Goal: Transaction & Acquisition: Purchase product/service

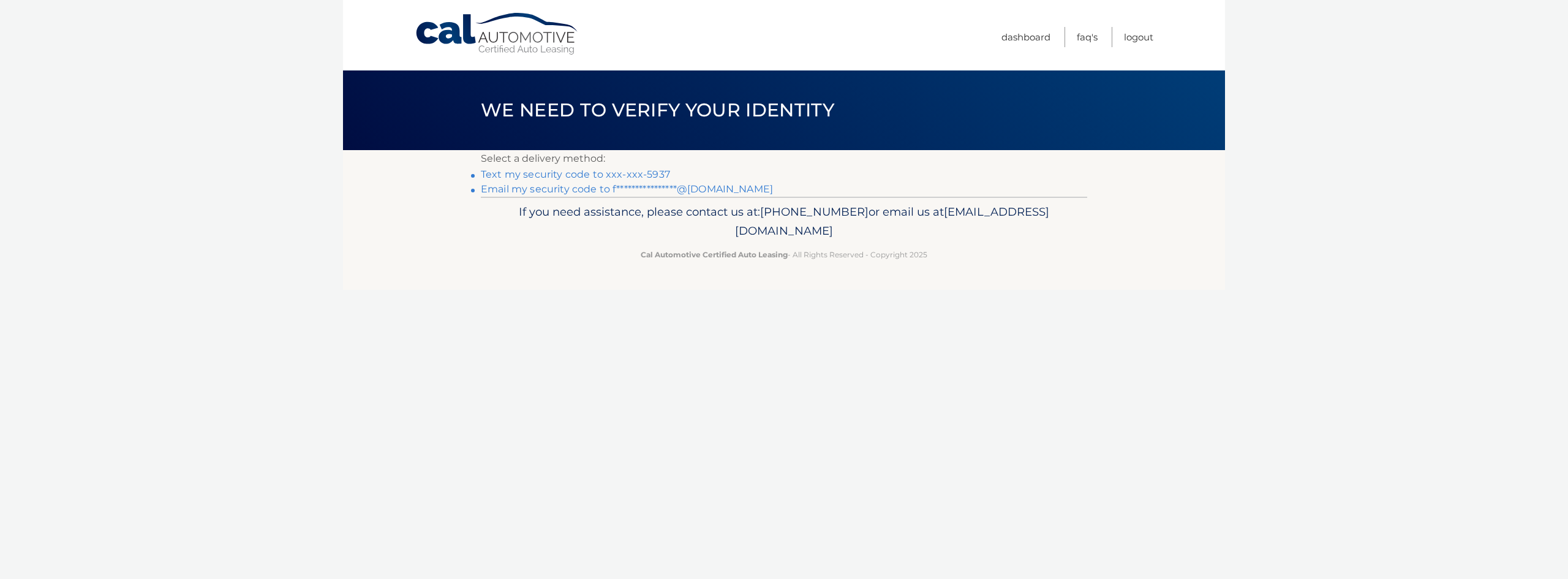
click at [646, 175] on link "Text my security code to xxx-xxx-5937" at bounding box center [575, 174] width 189 height 11
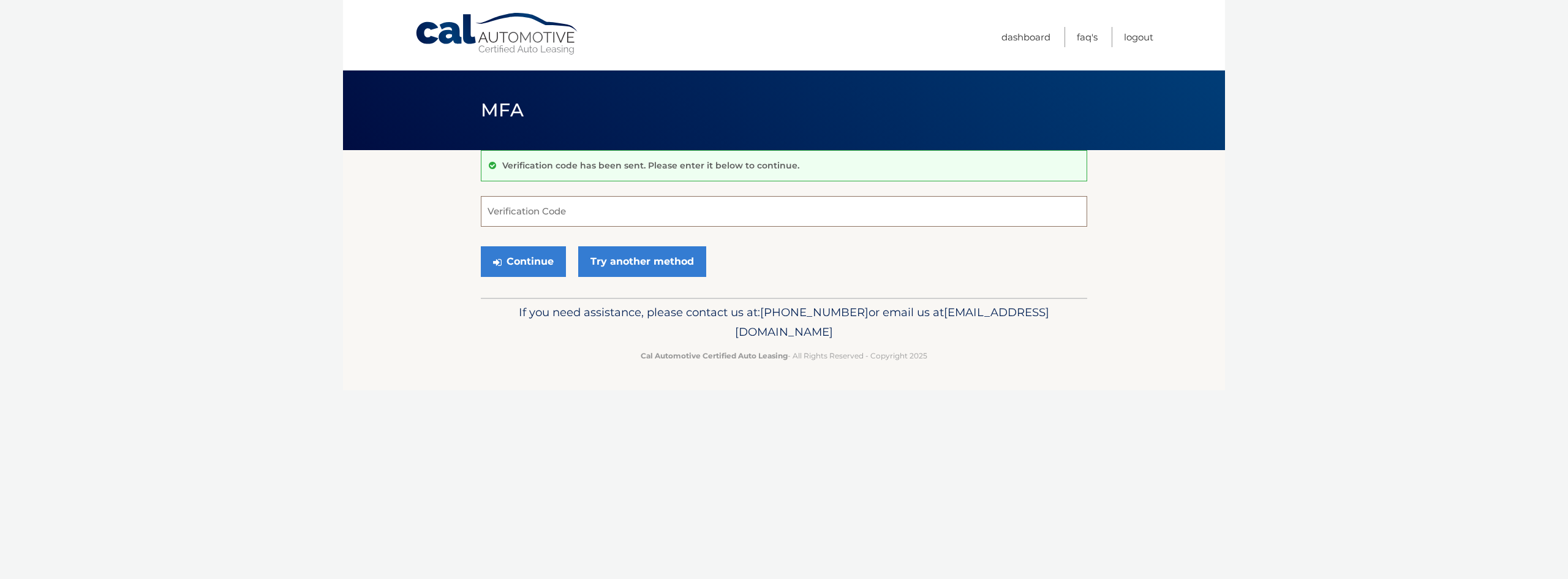
click at [582, 207] on input "Verification Code" at bounding box center [784, 211] width 606 height 31
type input "276638"
click at [481, 246] on button "Continue" at bounding box center [523, 261] width 85 height 31
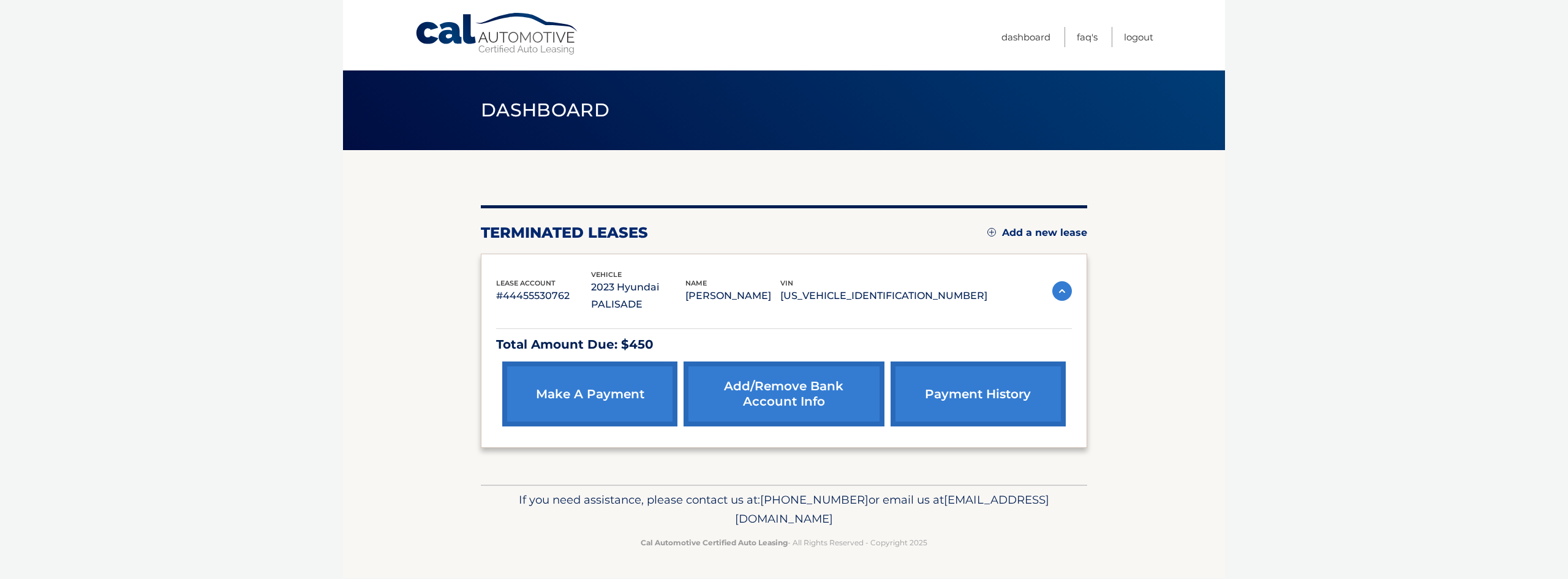
click at [593, 382] on link "make a payment" at bounding box center [590, 393] width 175 height 65
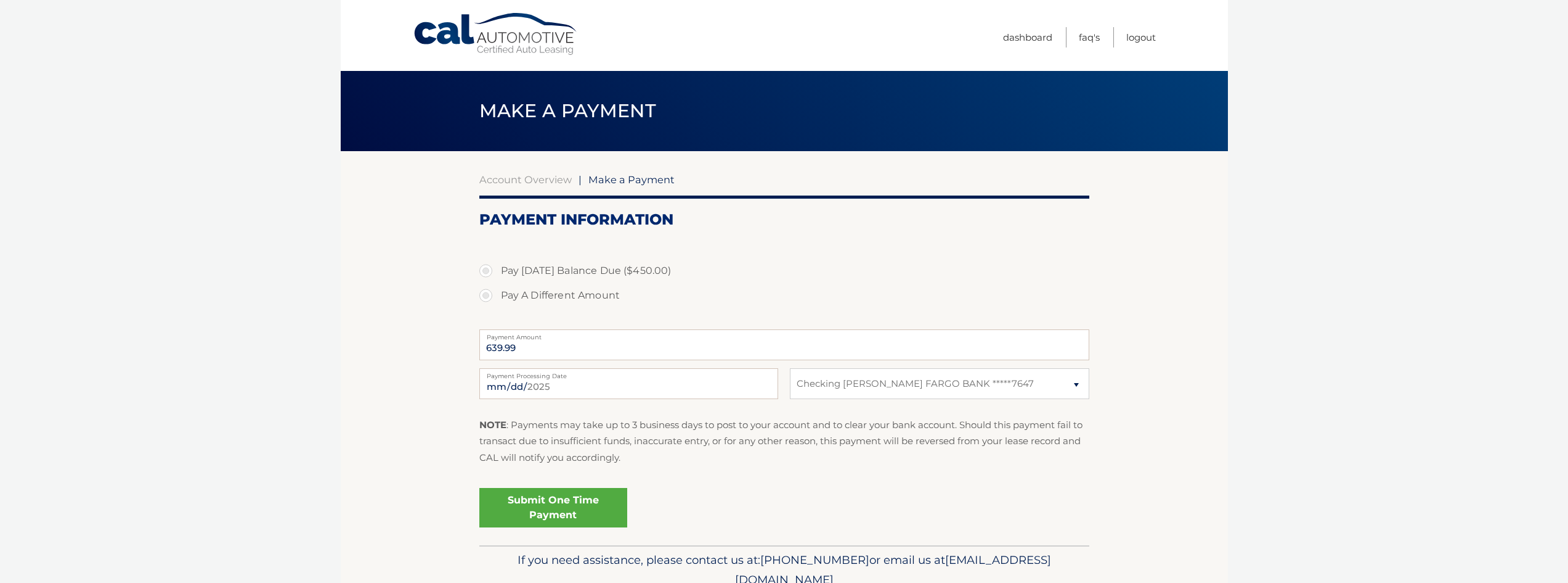
select select "OTI0NWViOWItOGJlZC00NGYwLWI2MGItNzNhMzBmZWRhNmY4"
click at [501, 271] on label "Pay Today's Balance Due ($450.00)" at bounding box center [785, 270] width 610 height 24
click at [497, 271] on input "Pay Today's Balance Due ($450.00)" at bounding box center [490, 268] width 12 height 19
radio input "true"
type input "450.00"
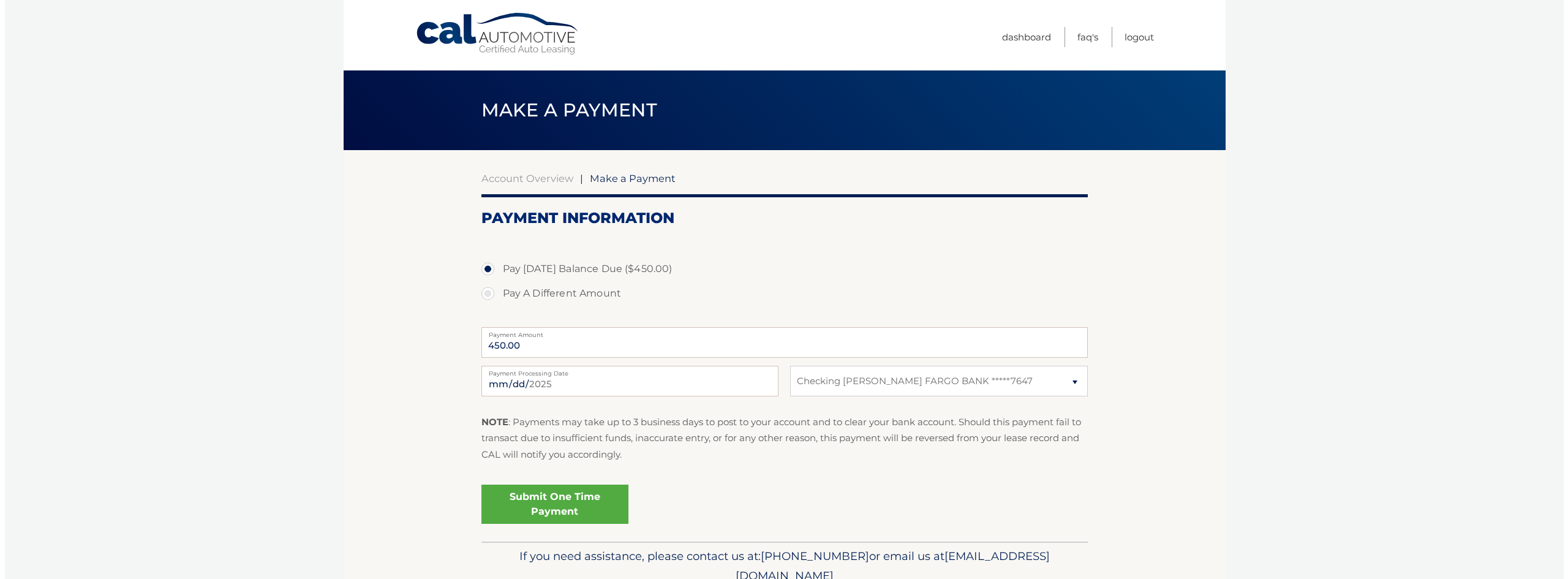
scroll to position [55, 0]
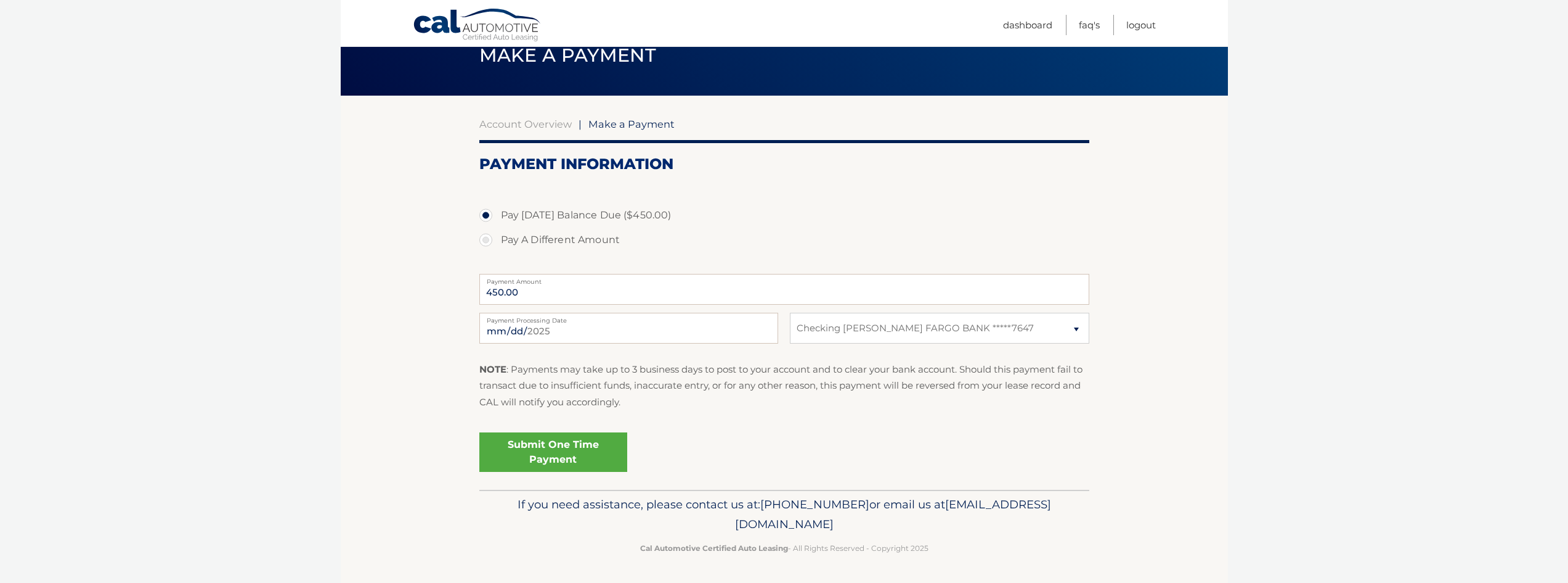
click at [565, 454] on link "Submit One Time Payment" at bounding box center [553, 452] width 148 height 40
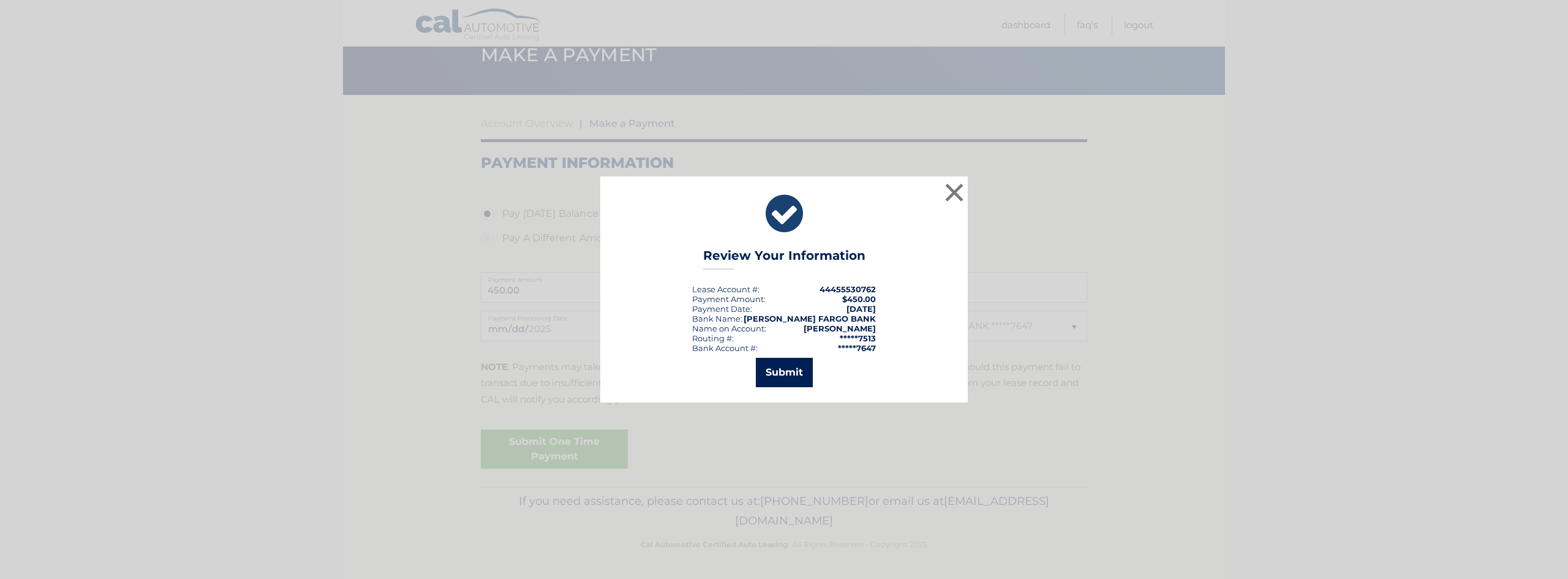
click at [775, 372] on button "Submit" at bounding box center [784, 372] width 57 height 30
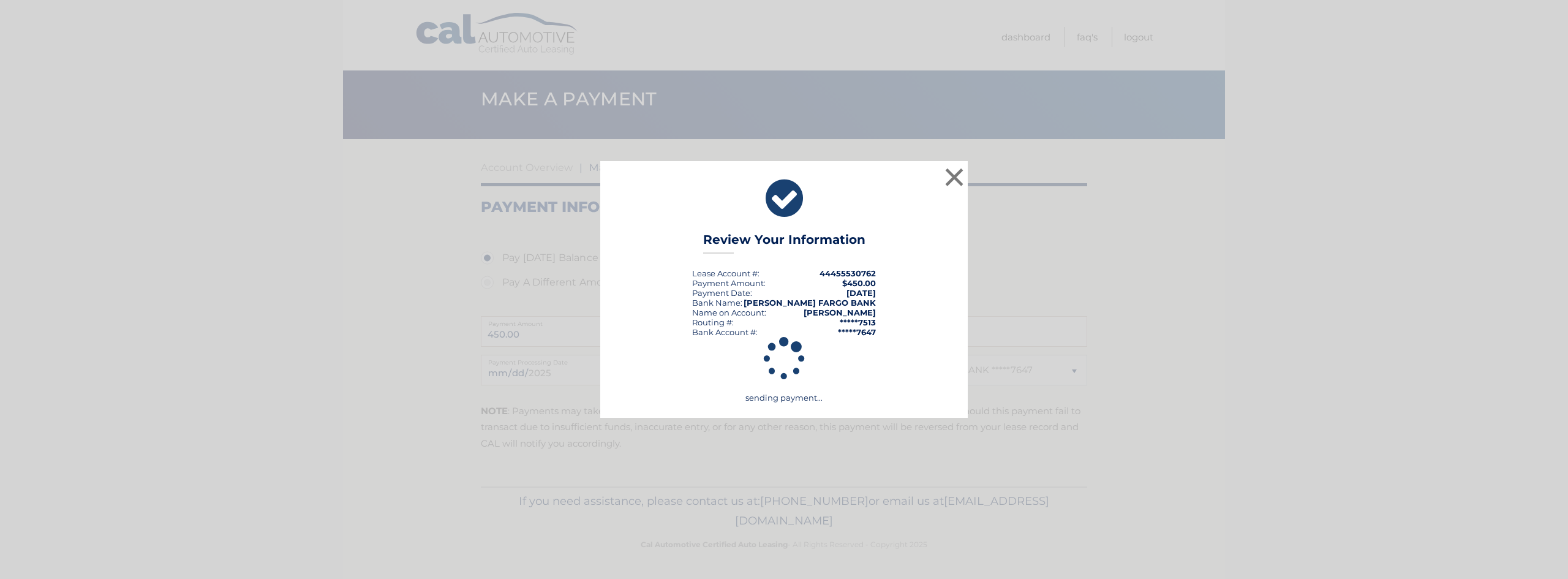
scroll to position [11, 0]
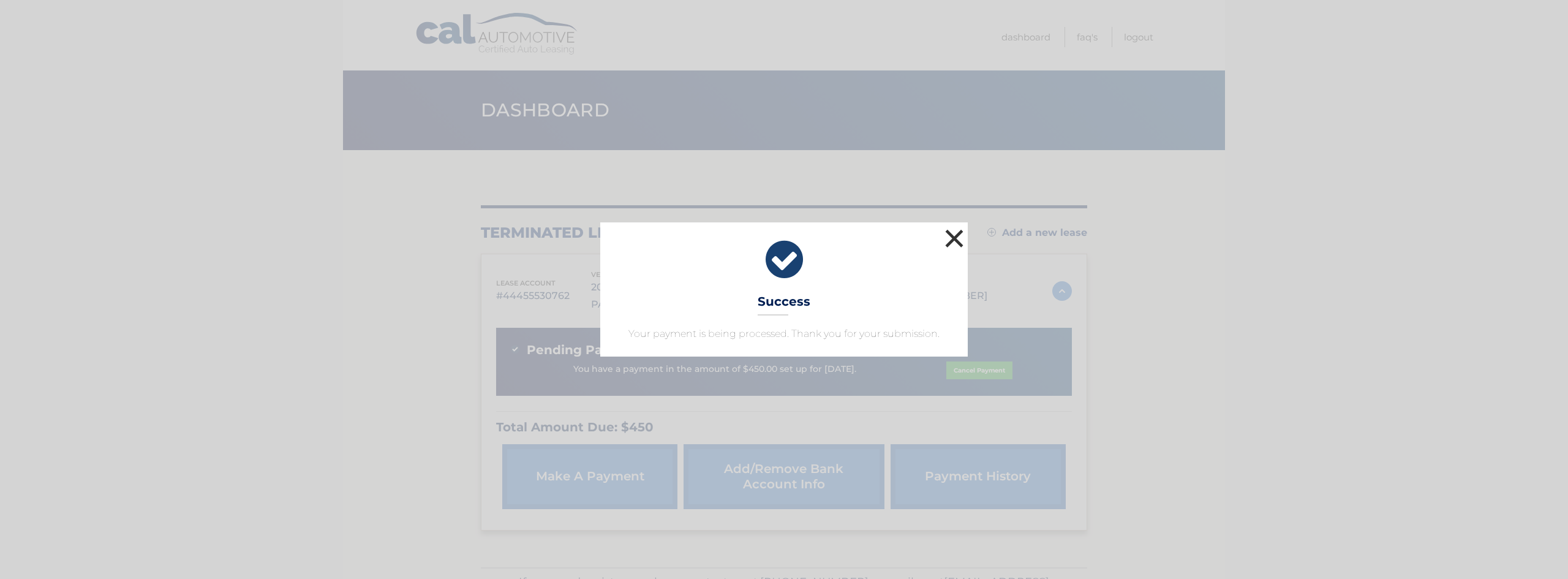
click at [954, 243] on button "×" at bounding box center [954, 238] width 24 height 24
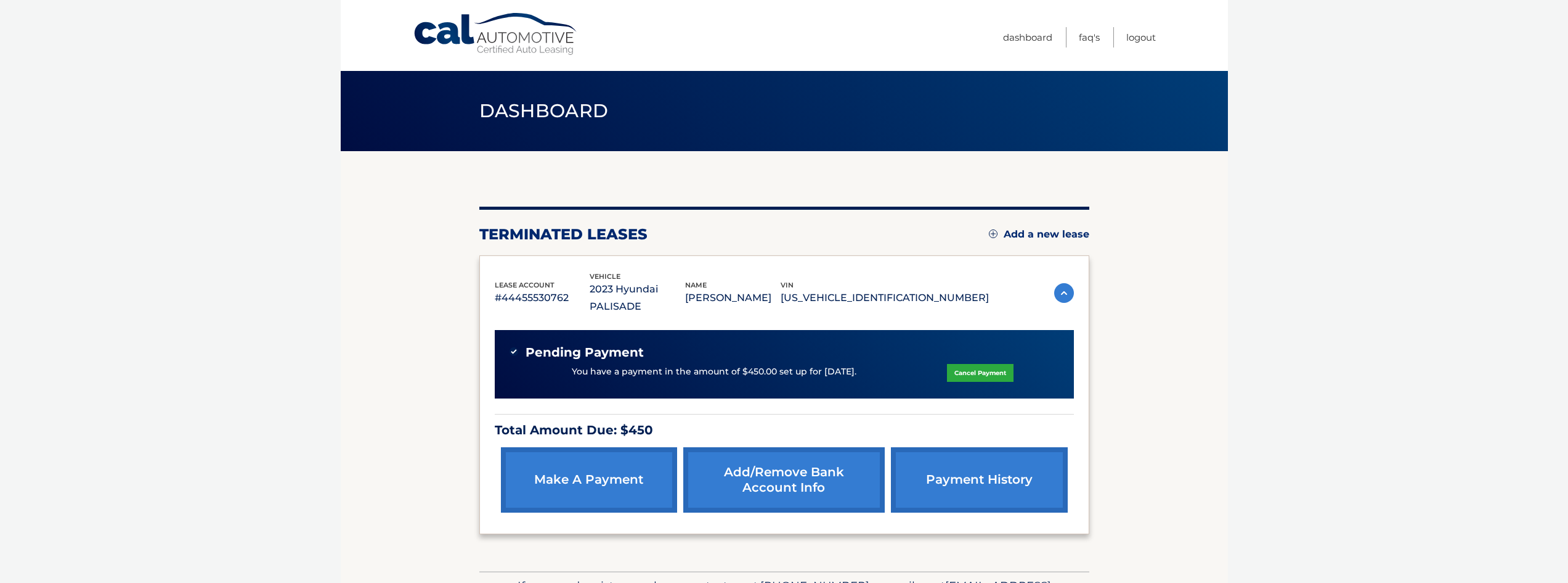
click at [512, 37] on link "Cal Automotive" at bounding box center [496, 34] width 167 height 44
click at [1033, 36] on link "Dashboard" at bounding box center [1028, 37] width 49 height 20
